Goal: Task Accomplishment & Management: Use online tool/utility

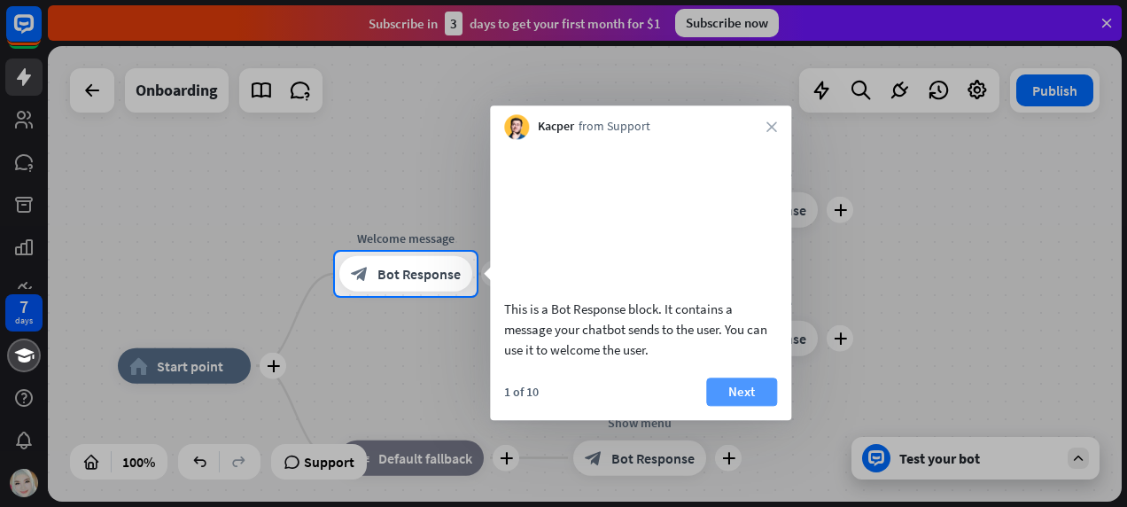
click at [755, 406] on button "Next" at bounding box center [741, 391] width 71 height 28
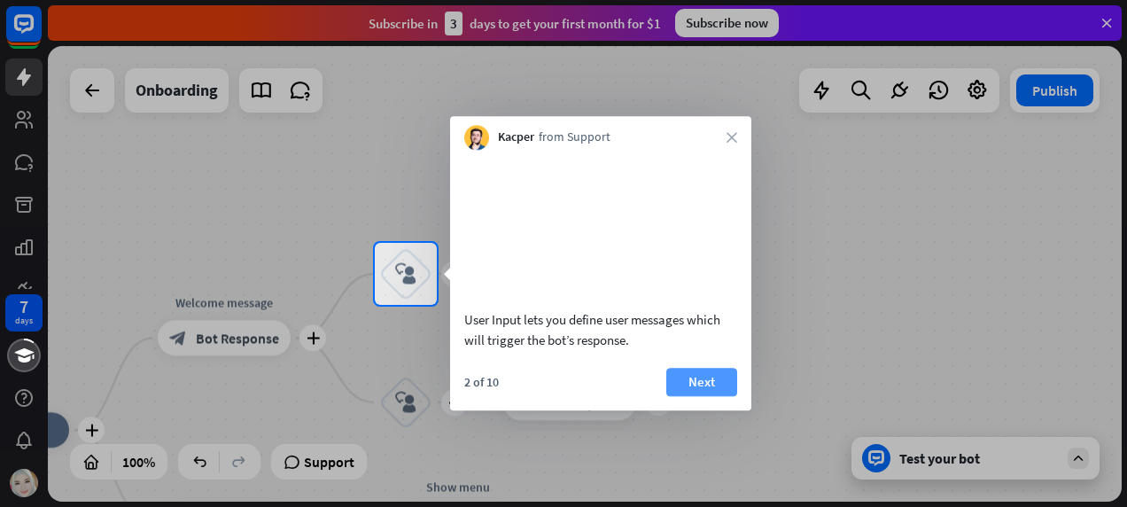
click at [710, 396] on button "Next" at bounding box center [701, 382] width 71 height 28
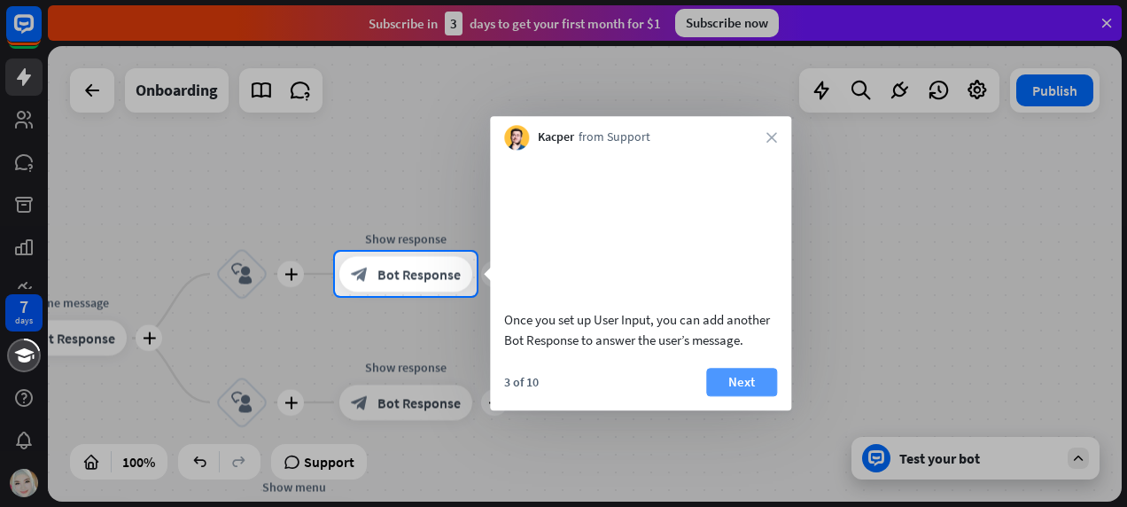
click at [747, 396] on button "Next" at bounding box center [741, 382] width 71 height 28
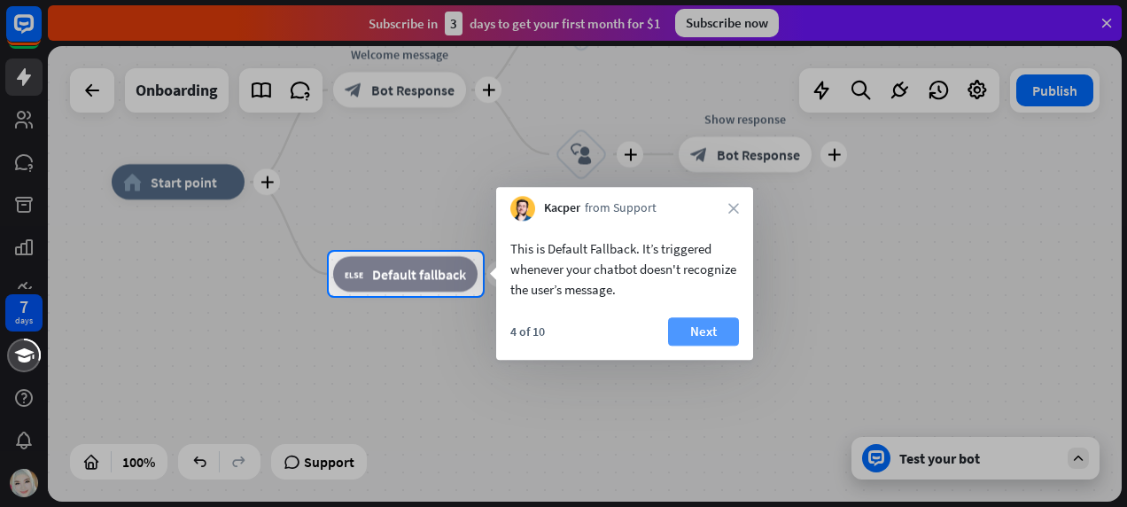
click at [723, 325] on button "Next" at bounding box center [703, 331] width 71 height 28
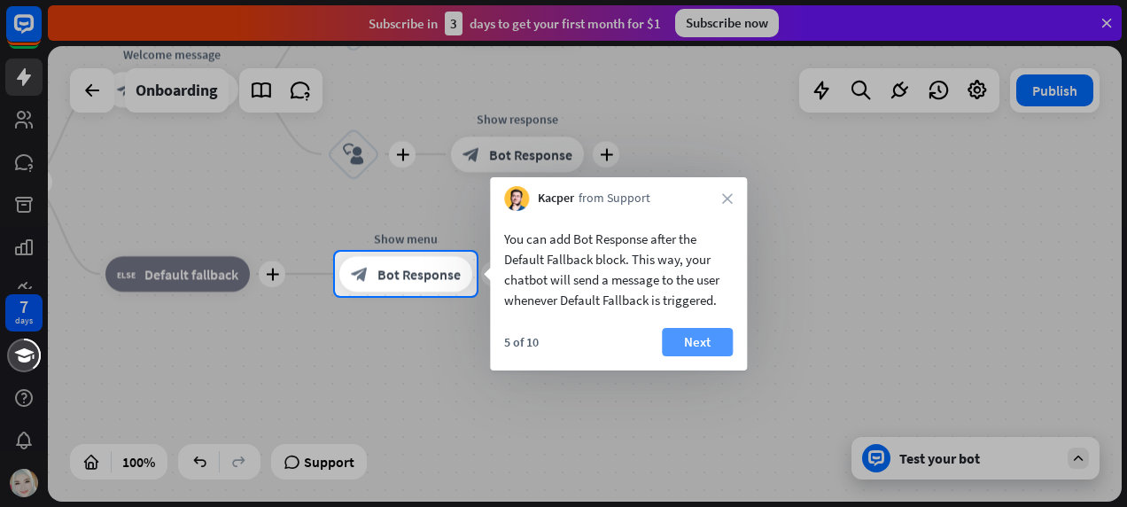
click at [708, 340] on button "Next" at bounding box center [697, 342] width 71 height 28
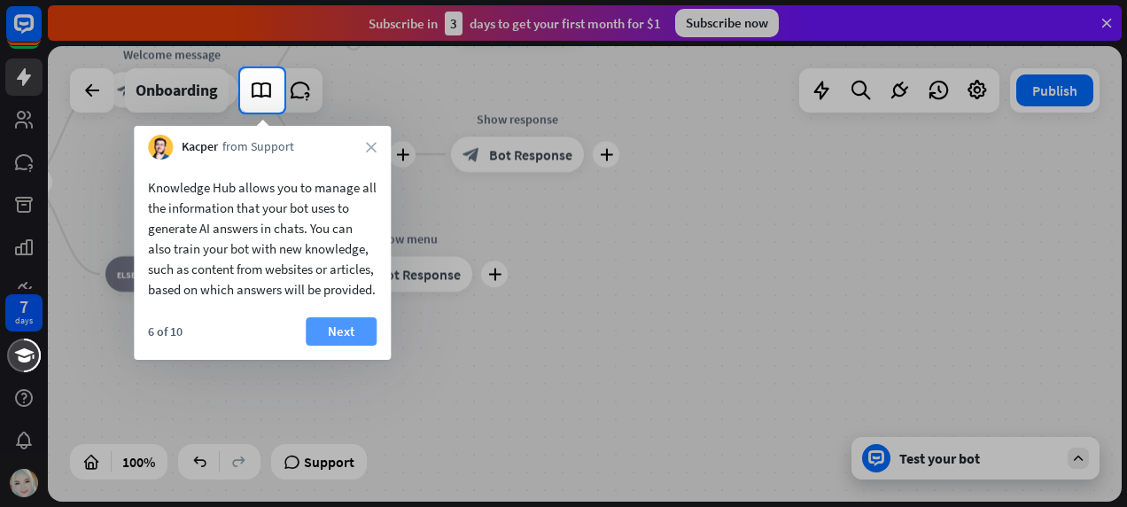
click at [360, 345] on button "Next" at bounding box center [341, 331] width 71 height 28
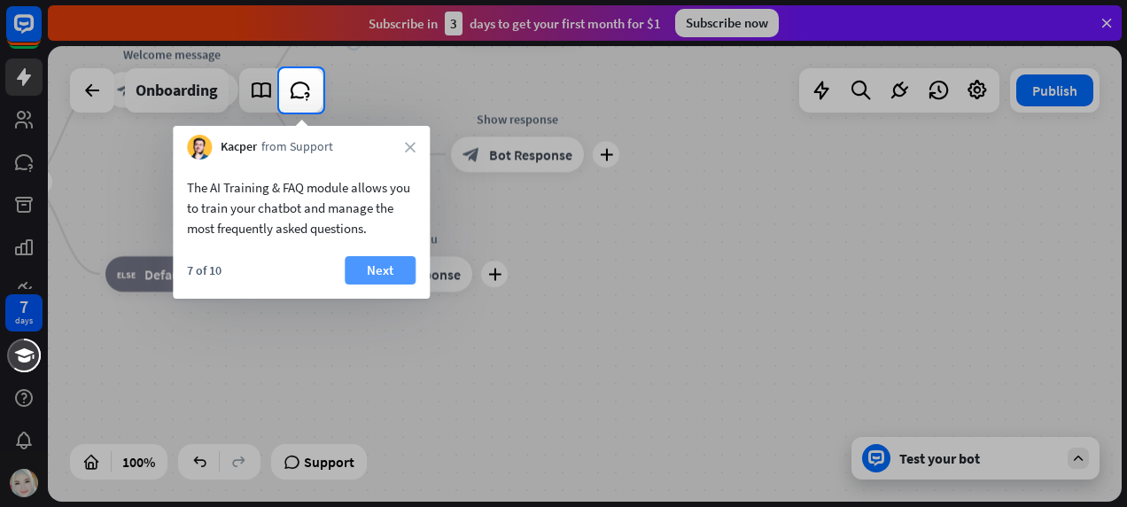
click at [372, 274] on button "Next" at bounding box center [380, 270] width 71 height 28
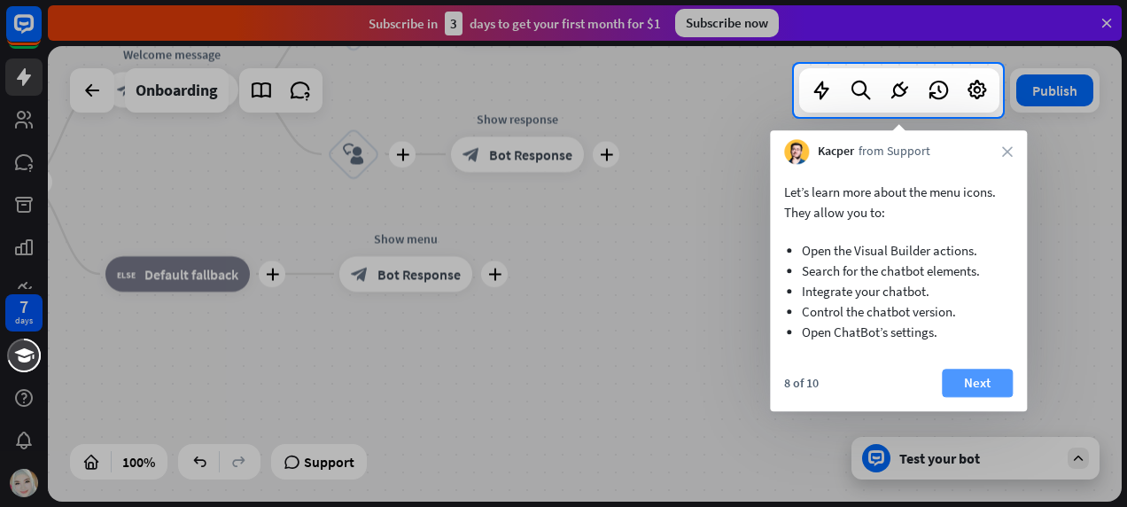
click at [994, 384] on button "Next" at bounding box center [977, 382] width 71 height 28
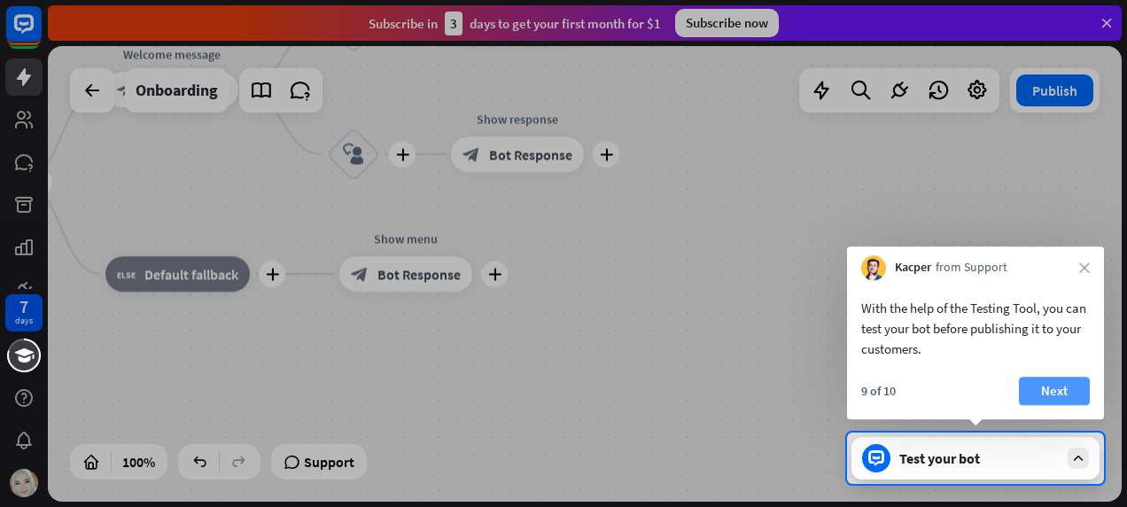
click at [1062, 390] on button "Next" at bounding box center [1054, 390] width 71 height 28
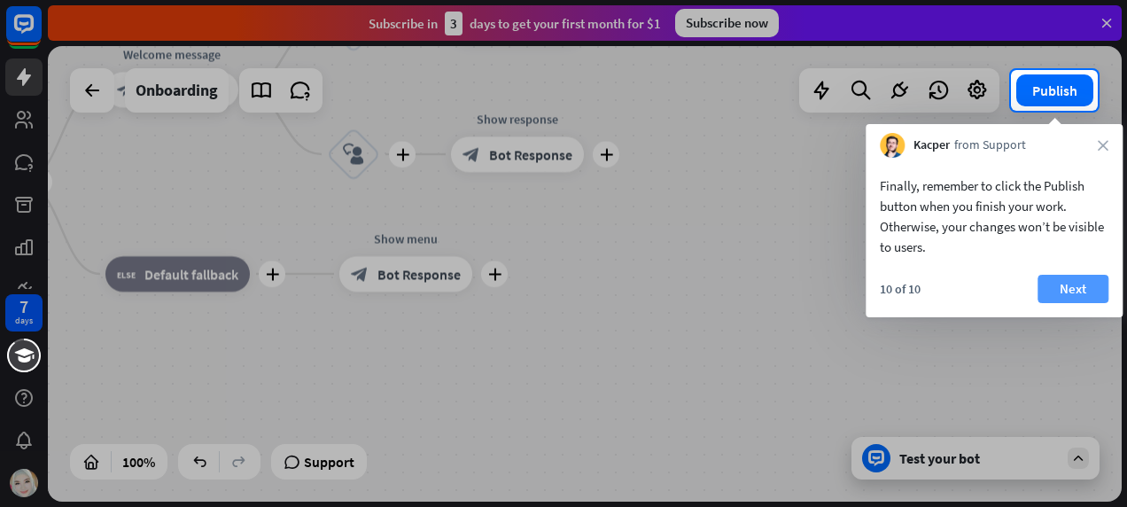
click at [1062, 285] on button "Next" at bounding box center [1072, 289] width 71 height 28
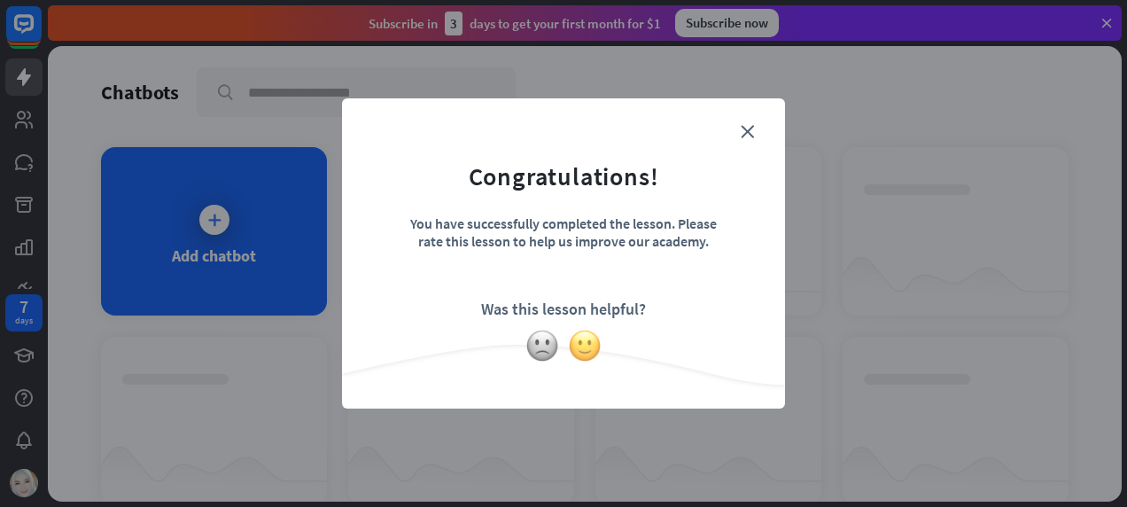
click at [593, 347] on img at bounding box center [585, 346] width 34 height 34
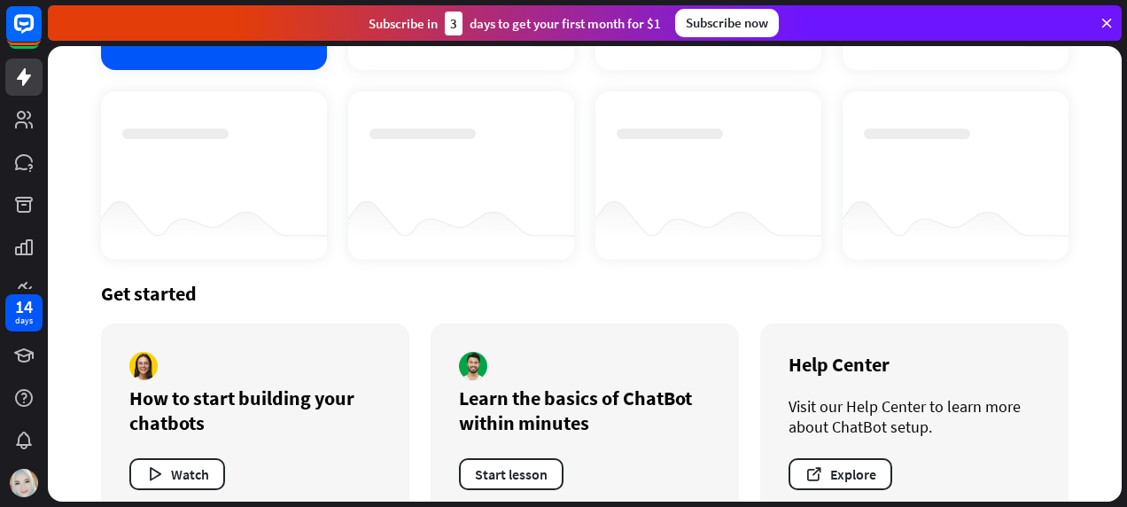
scroll to position [283, 0]
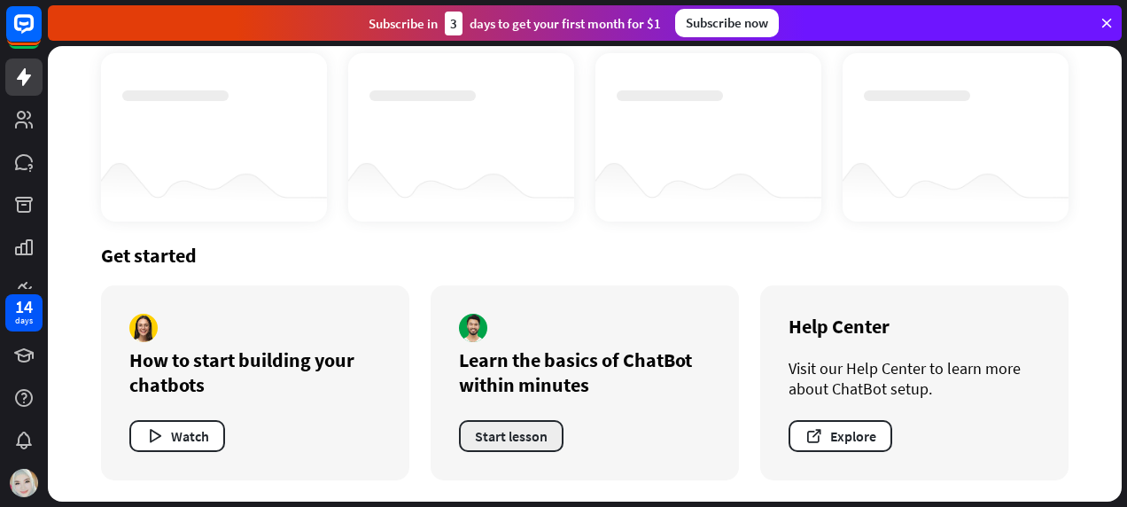
click at [503, 442] on button "Start lesson" at bounding box center [511, 436] width 105 height 32
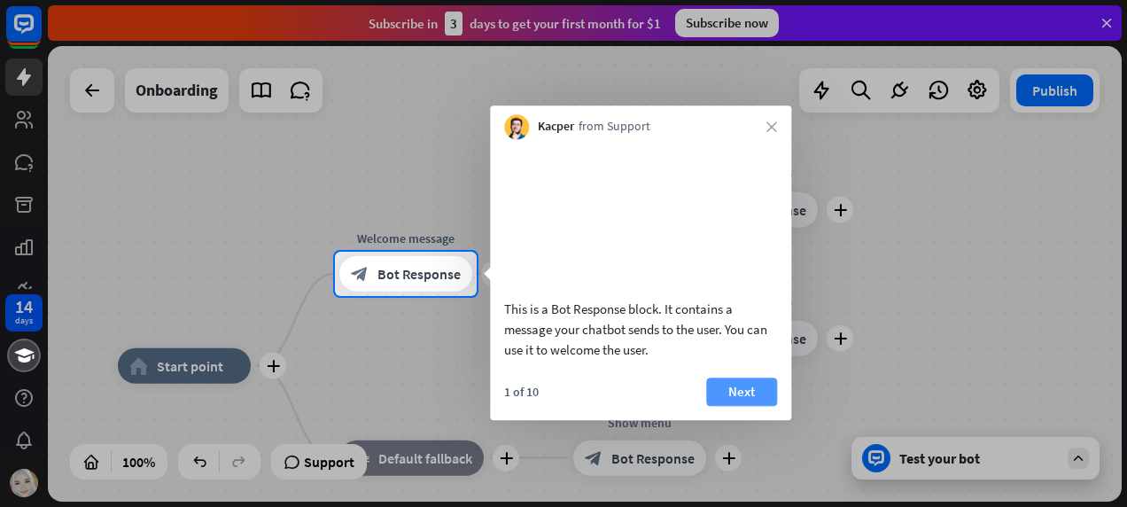
click at [743, 406] on button "Next" at bounding box center [741, 391] width 71 height 28
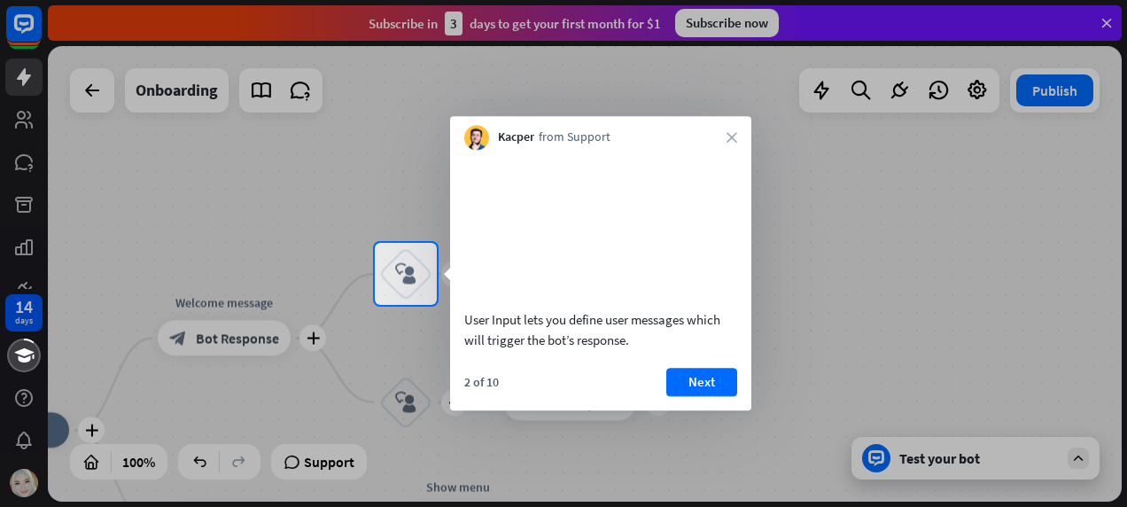
click at [709, 396] on button "Next" at bounding box center [701, 382] width 71 height 28
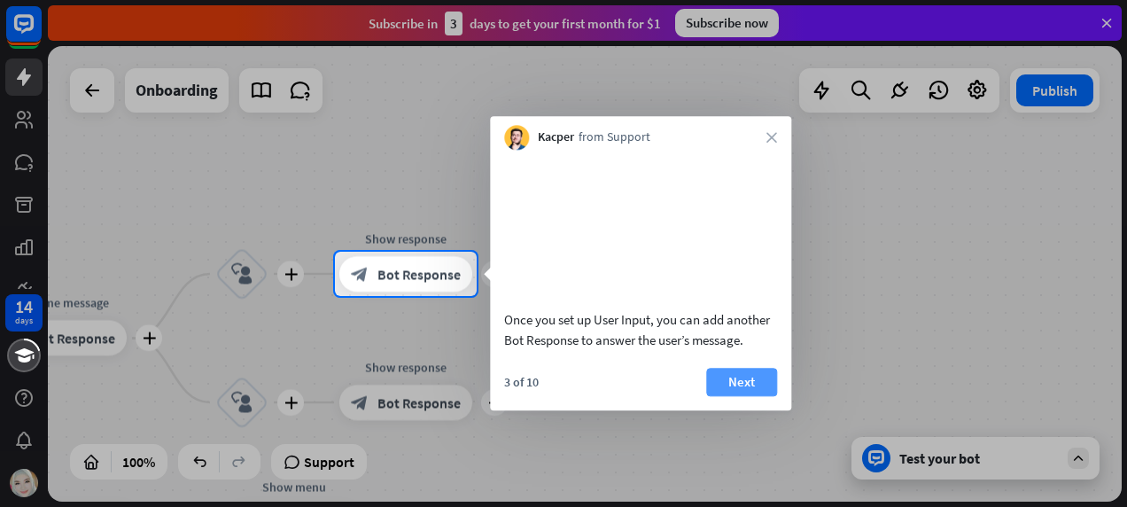
click at [725, 396] on button "Next" at bounding box center [741, 382] width 71 height 28
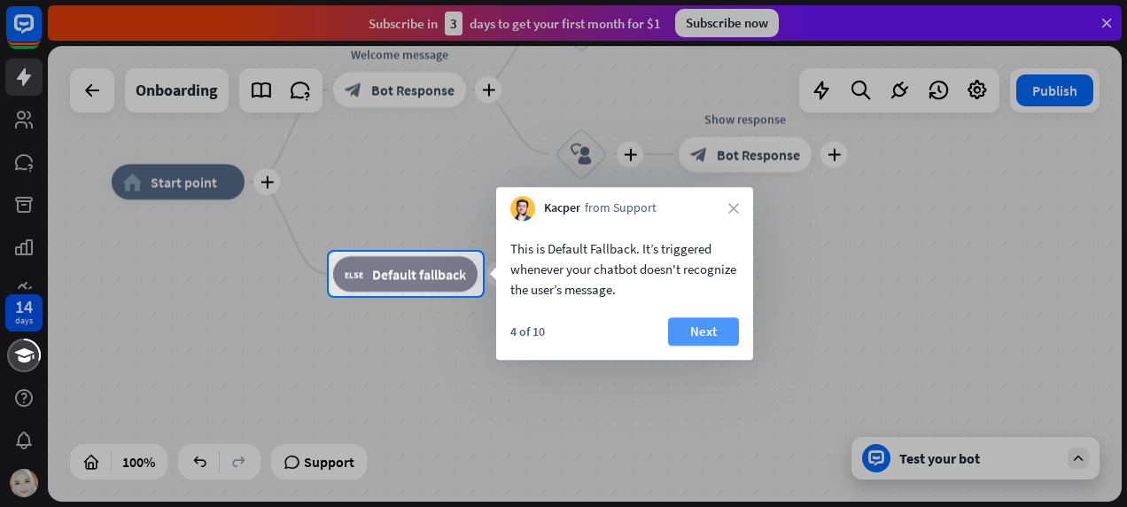
click at [707, 331] on button "Next" at bounding box center [703, 331] width 71 height 28
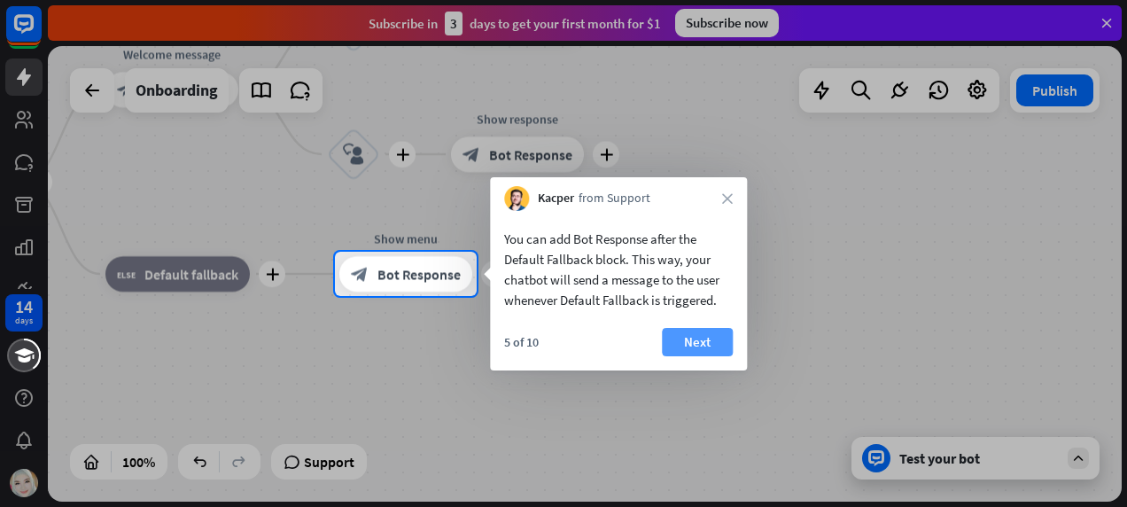
click at [709, 331] on button "Next" at bounding box center [697, 342] width 71 height 28
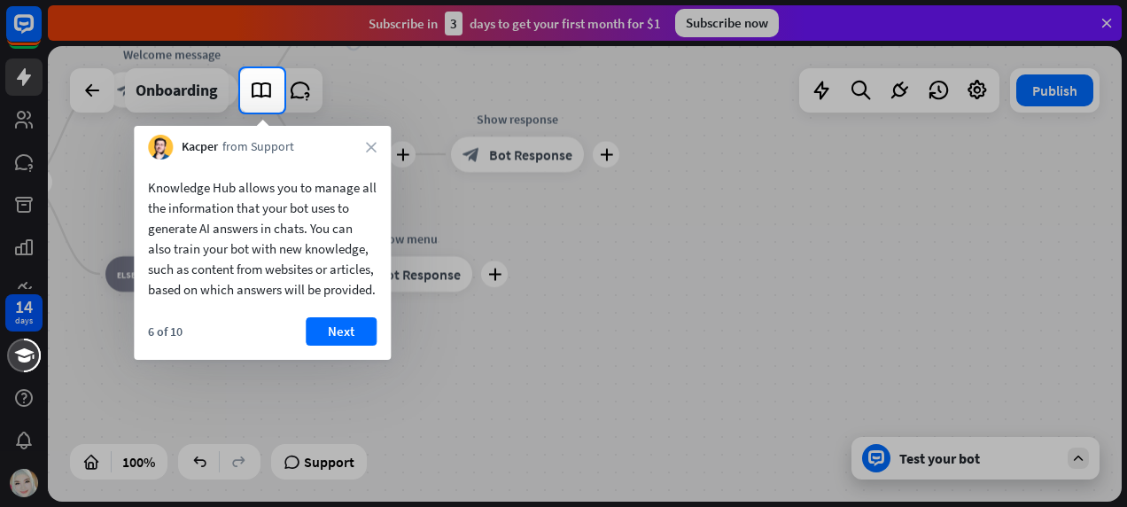
click at [348, 344] on button "Next" at bounding box center [341, 331] width 71 height 28
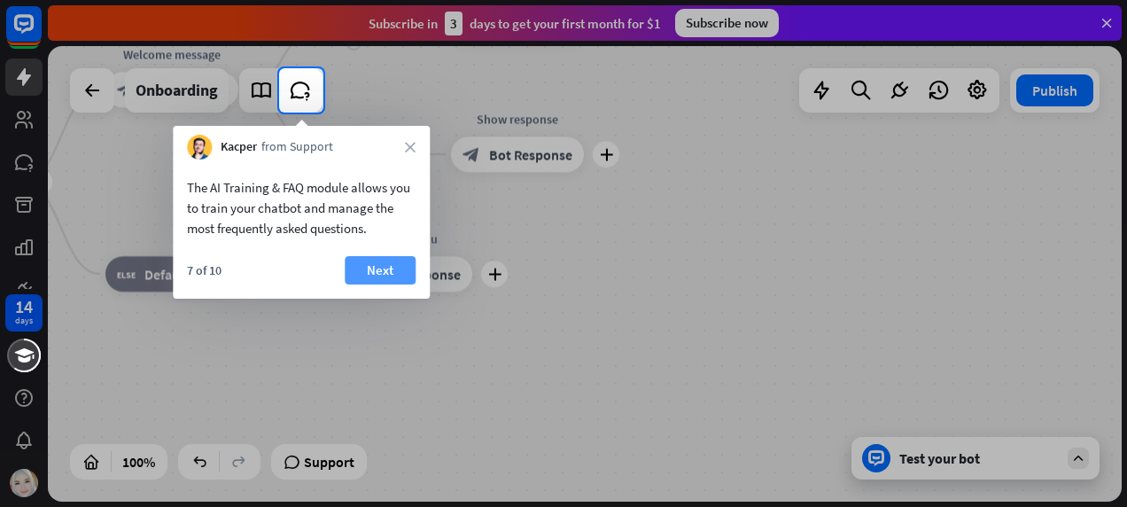
click at [398, 266] on button "Next" at bounding box center [380, 270] width 71 height 28
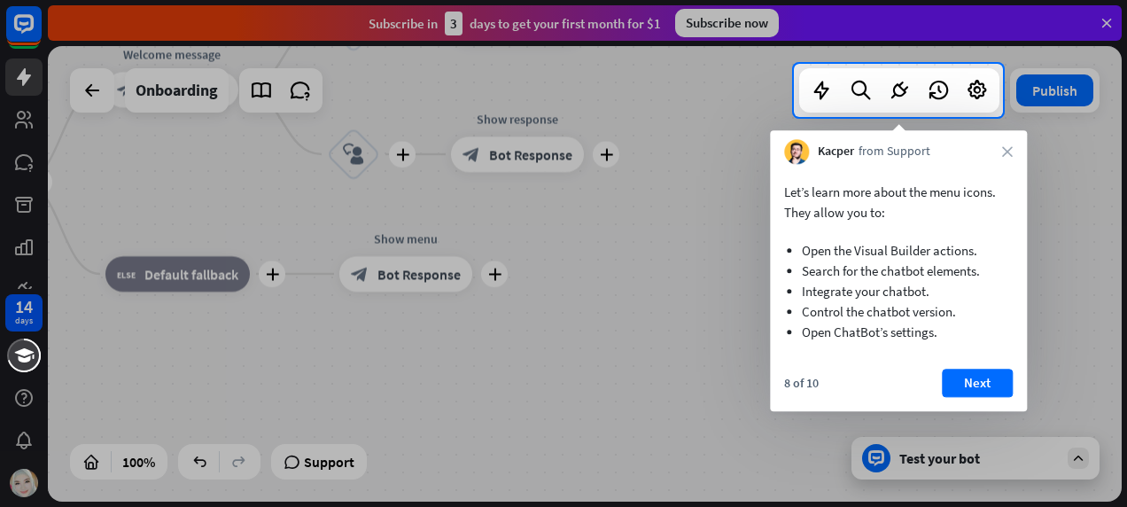
click at [962, 386] on button "Next" at bounding box center [977, 382] width 71 height 28
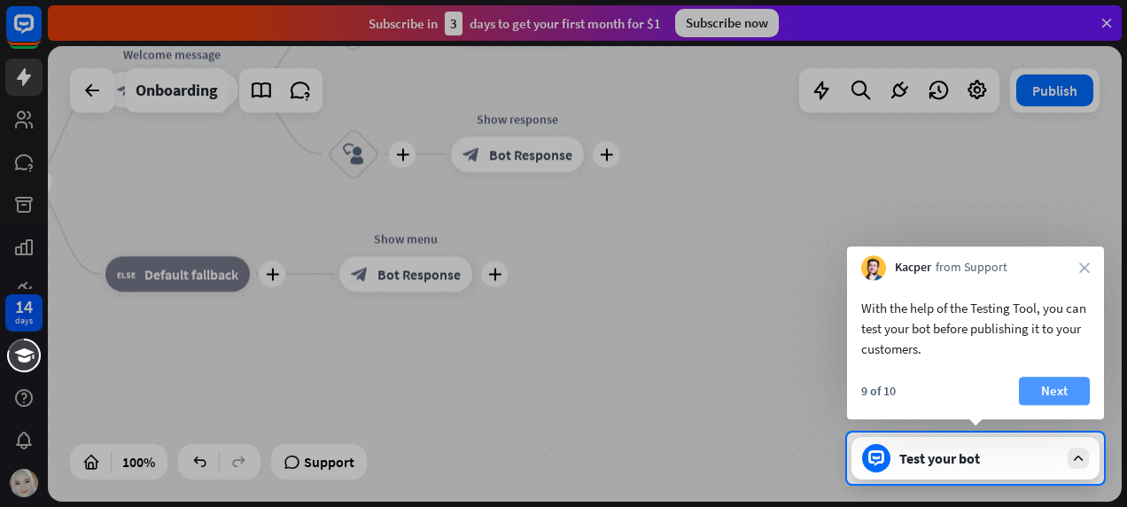
click at [1073, 390] on button "Next" at bounding box center [1054, 390] width 71 height 28
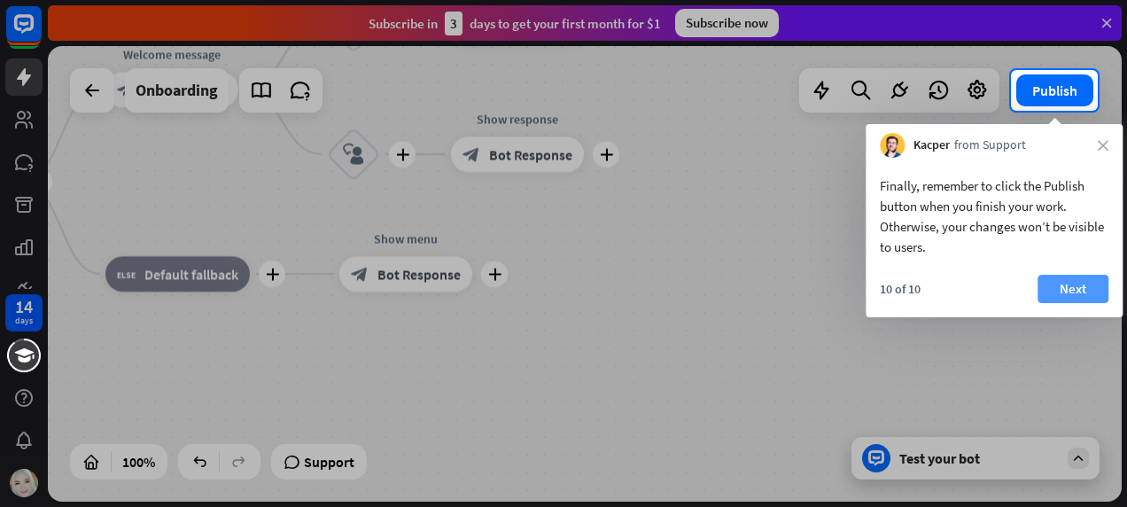
click at [1052, 286] on button "Next" at bounding box center [1072, 289] width 71 height 28
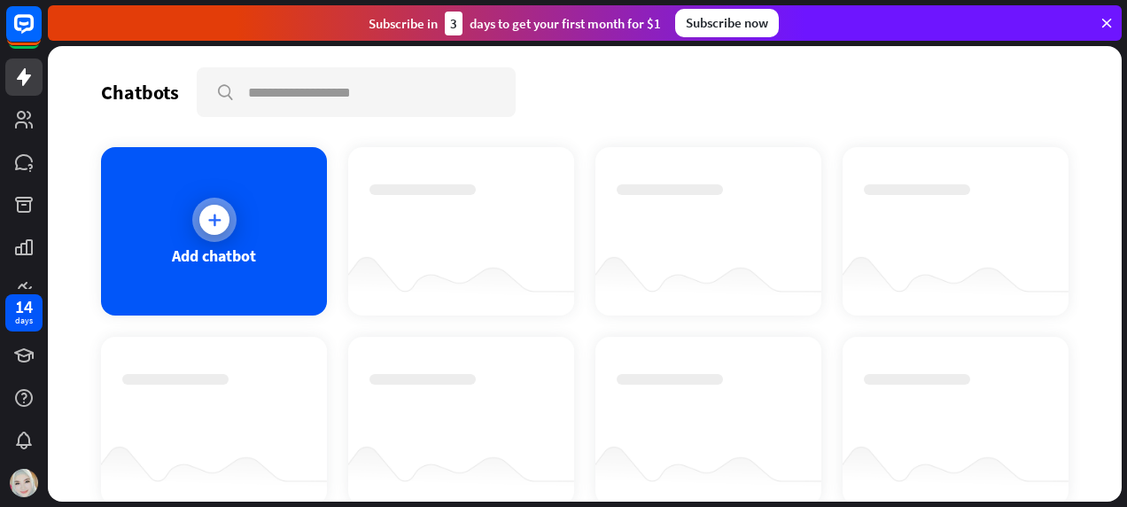
click at [207, 224] on icon at bounding box center [214, 220] width 18 height 18
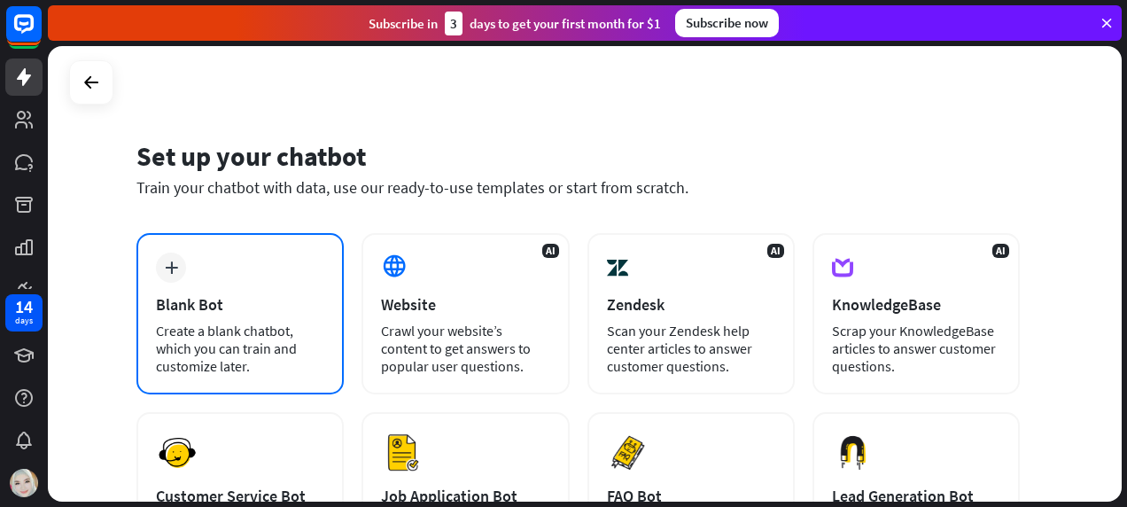
click at [218, 268] on div "plus Blank Bot Create a blank chatbot, which you can train and customize later." at bounding box center [239, 313] width 207 height 161
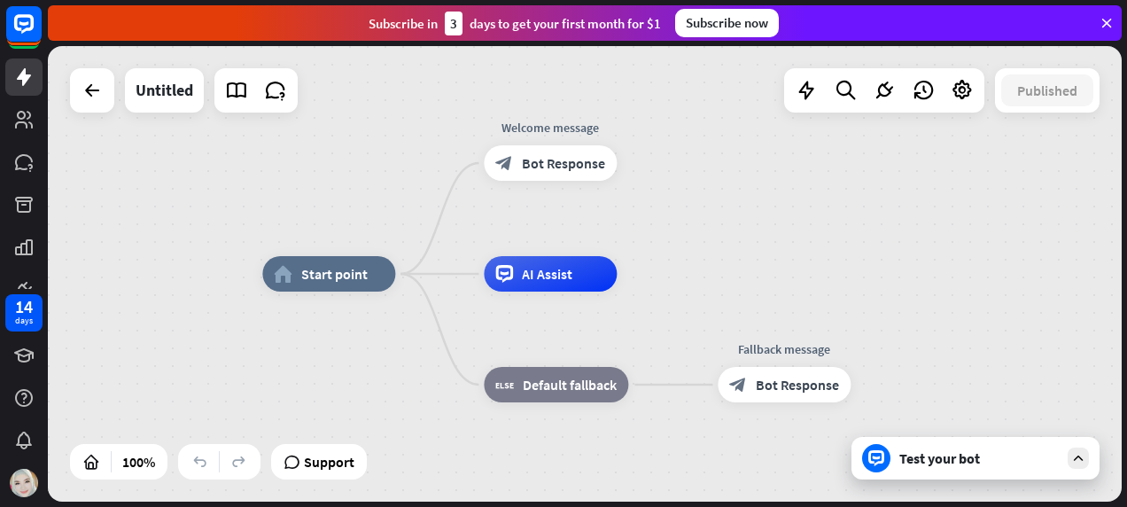
click at [965, 459] on div "Test your bot" at bounding box center [978, 458] width 159 height 18
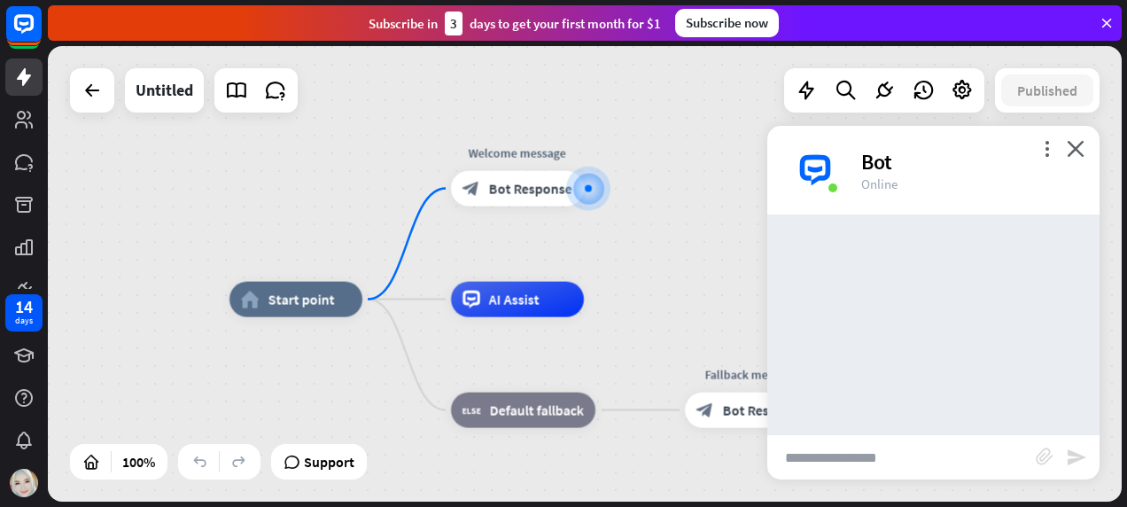
click at [927, 446] on input "text" at bounding box center [901, 457] width 268 height 44
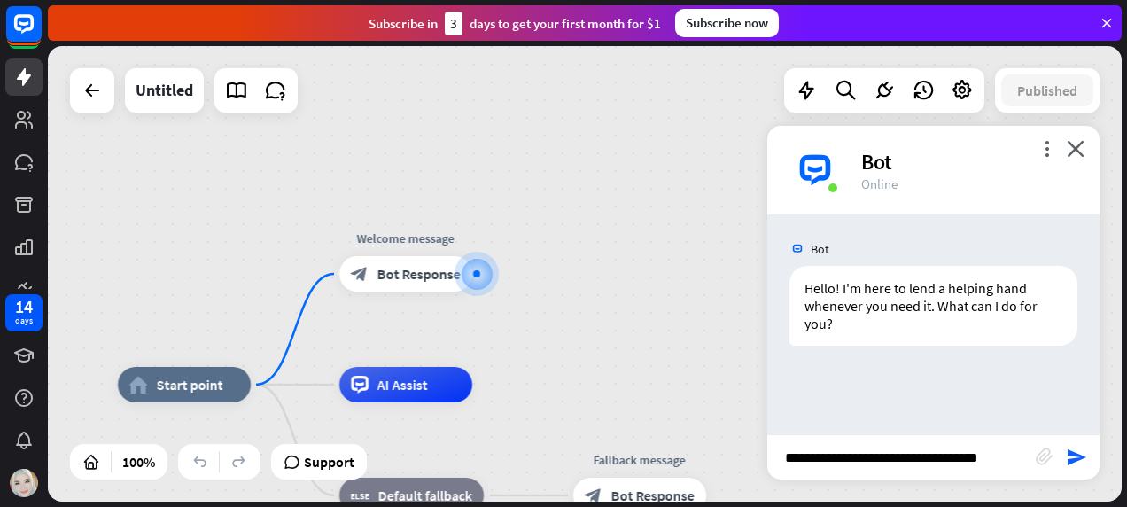
type input "**********"
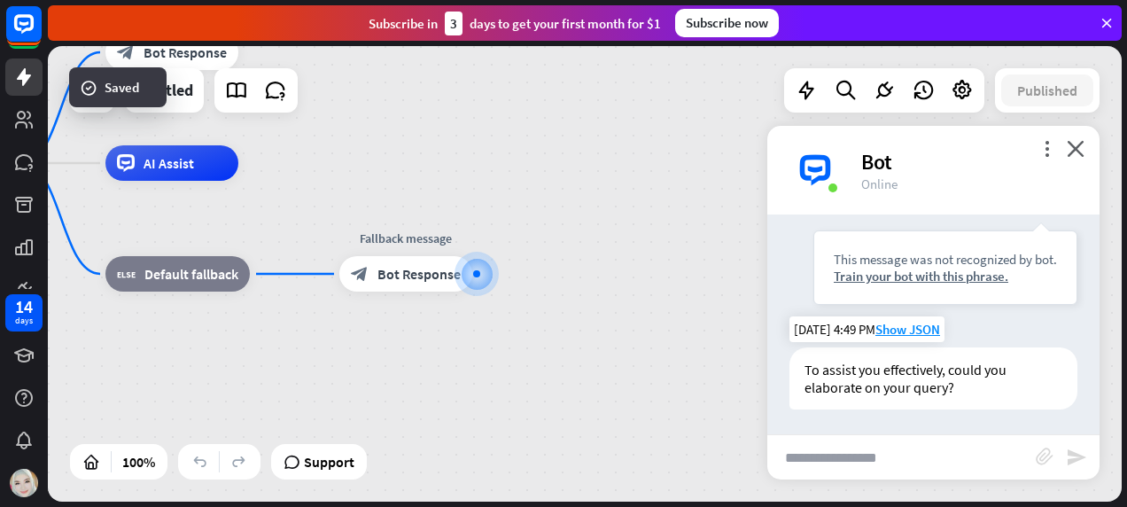
scroll to position [220, 0]
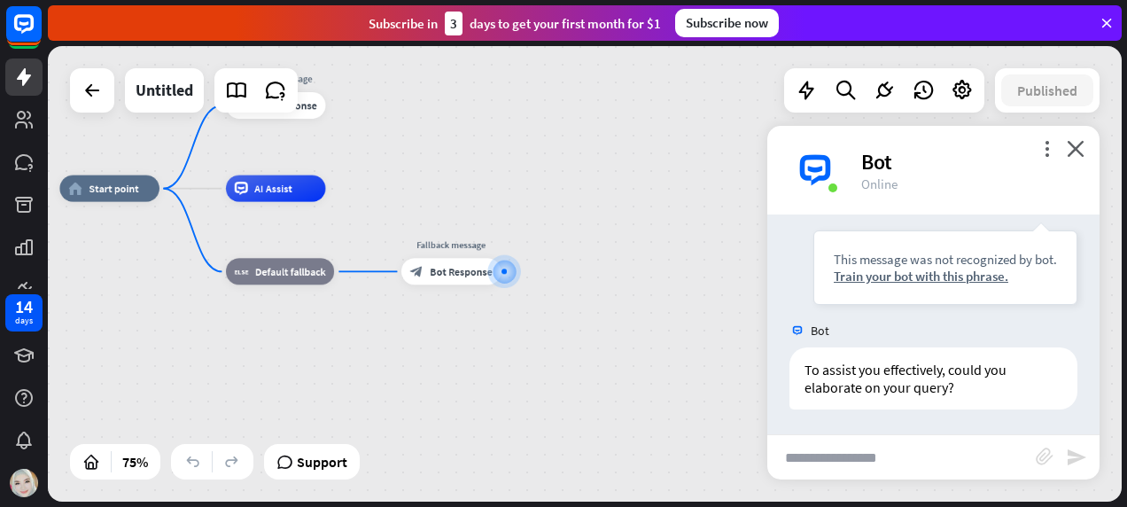
click at [640, 184] on div "home_2 Start point Welcome message block_bot_response Bot Response AI Assist bl…" at bounding box center [584, 273] width 1073 height 455
click at [929, 455] on input "text" at bounding box center [901, 457] width 268 height 44
type input "**********"
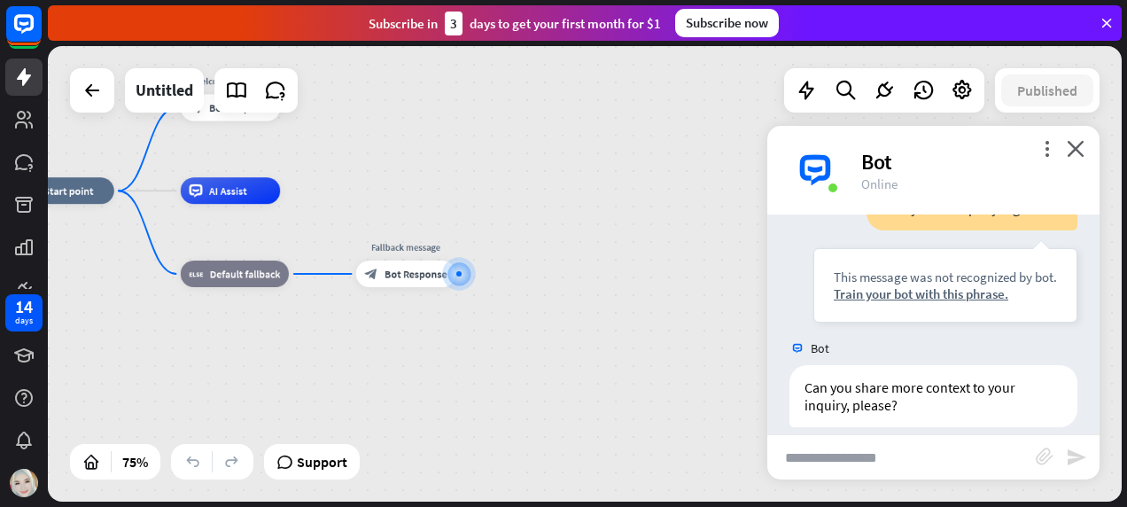
scroll to position [503, 0]
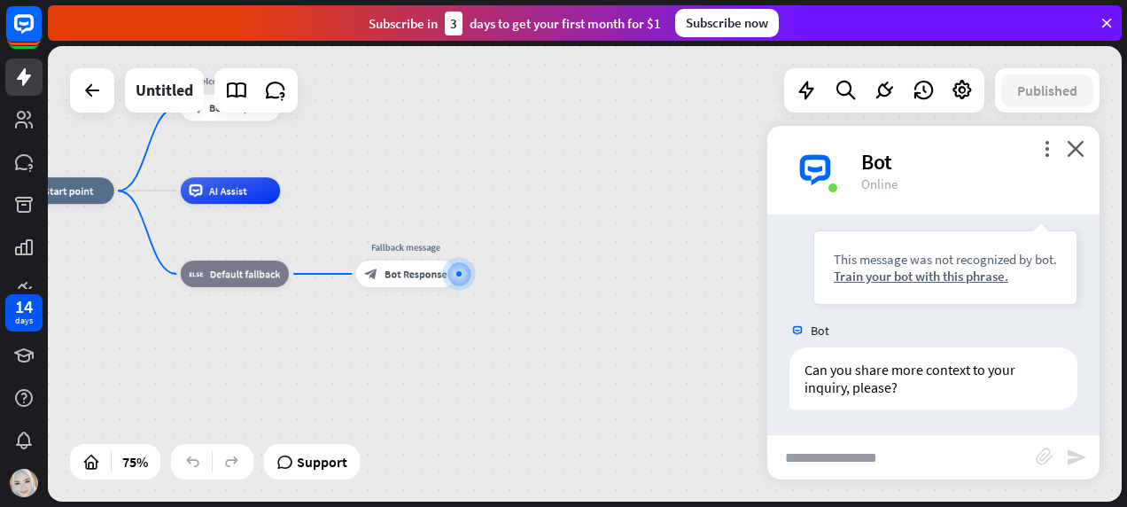
drag, startPoint x: 941, startPoint y: 161, endPoint x: 779, endPoint y: 148, distance: 161.7
click at [779, 148] on div "more_vert close Bot Online" at bounding box center [933, 170] width 332 height 89
click at [616, 223] on div "home_2 Start point Welcome message block_bot_response Bot Response AI Assist bl…" at bounding box center [416, 361] width 805 height 342
click at [620, 228] on div "home_2 Start point Welcome message block_bot_response Bot Response AI Assist bl…" at bounding box center [416, 361] width 805 height 342
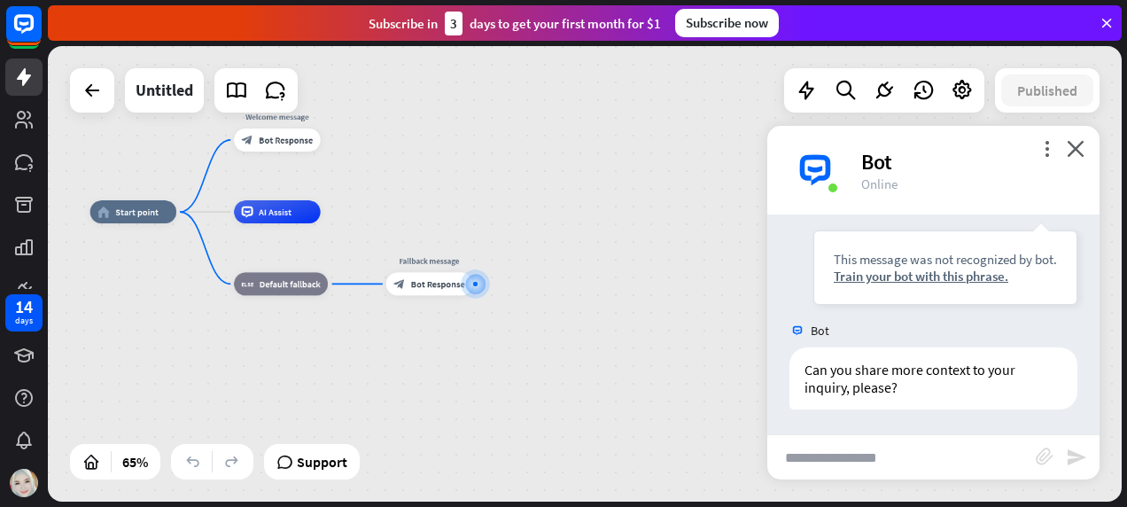
click at [595, 283] on div "home_2 Start point Welcome message block_bot_response Bot Response AI Assist bl…" at bounding box center [439, 360] width 698 height 296
click at [1073, 143] on icon "close" at bounding box center [1075, 148] width 18 height 17
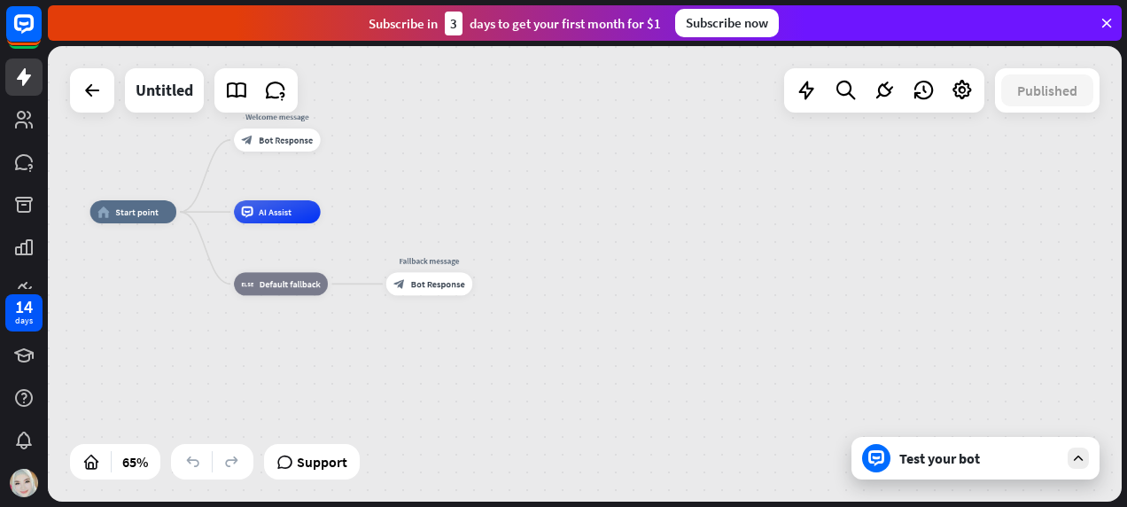
click at [905, 462] on div "Test your bot" at bounding box center [978, 458] width 159 height 18
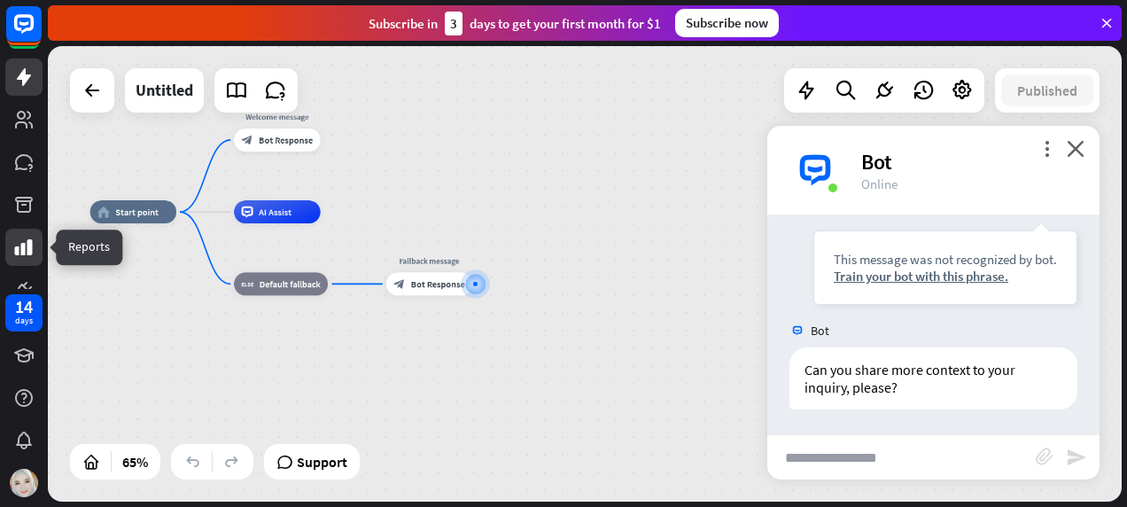
click at [23, 254] on icon at bounding box center [24, 247] width 18 height 16
